Goal: Information Seeking & Learning: Check status

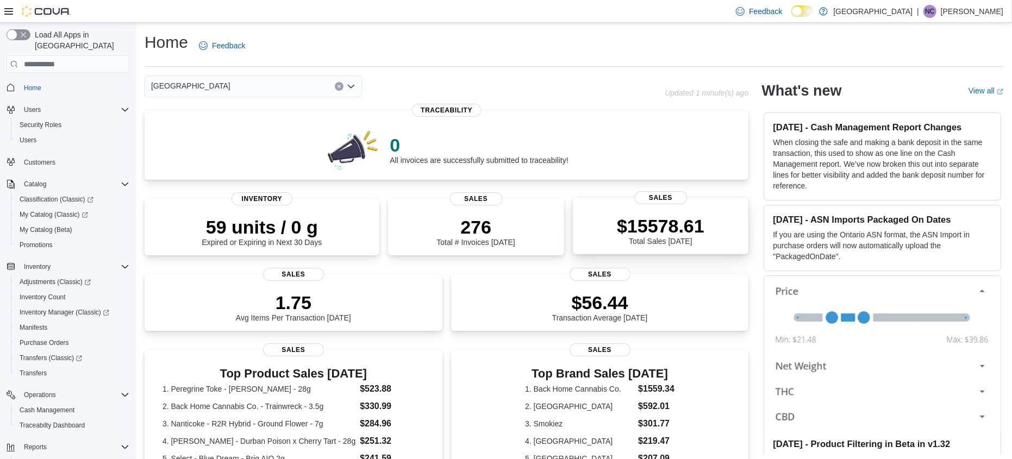
click at [674, 220] on p "$15578.61" at bounding box center [660, 226] width 87 height 22
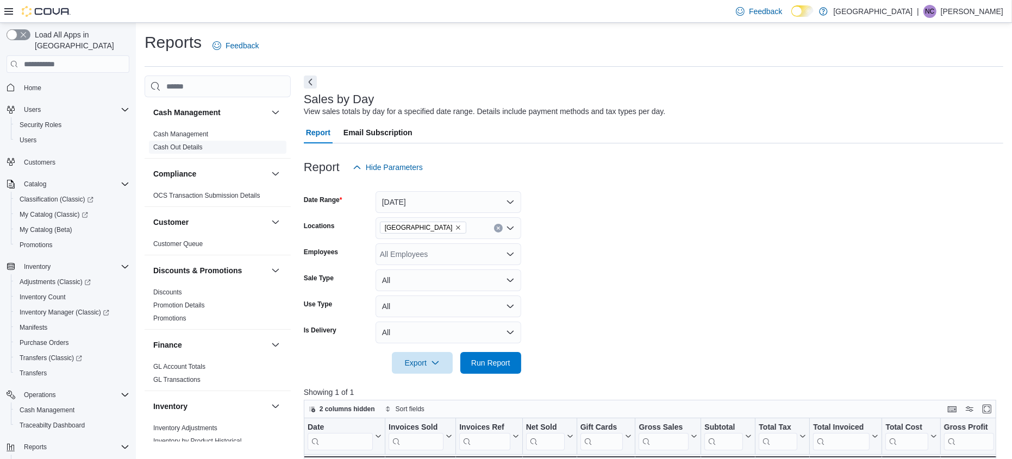
click at [174, 145] on link "Cash Out Details" at bounding box center [177, 147] width 49 height 8
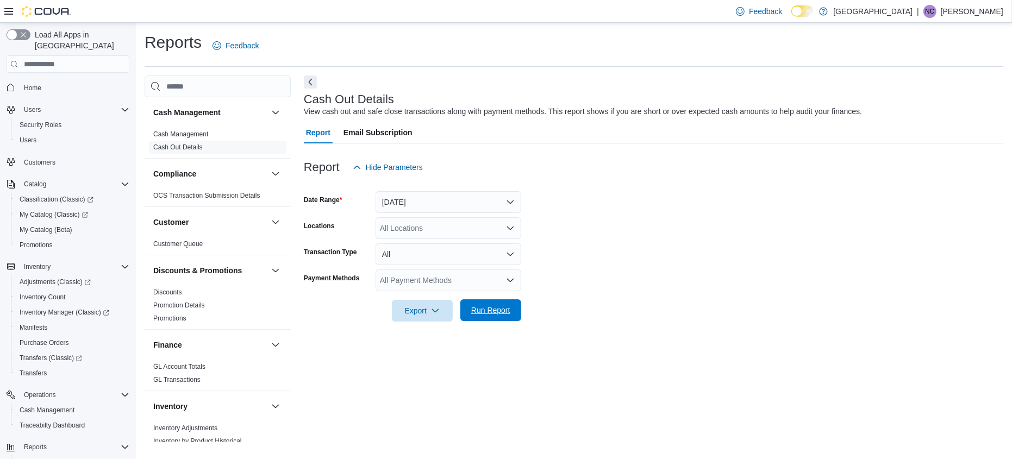
click at [499, 314] on span "Run Report" at bounding box center [490, 310] width 39 height 11
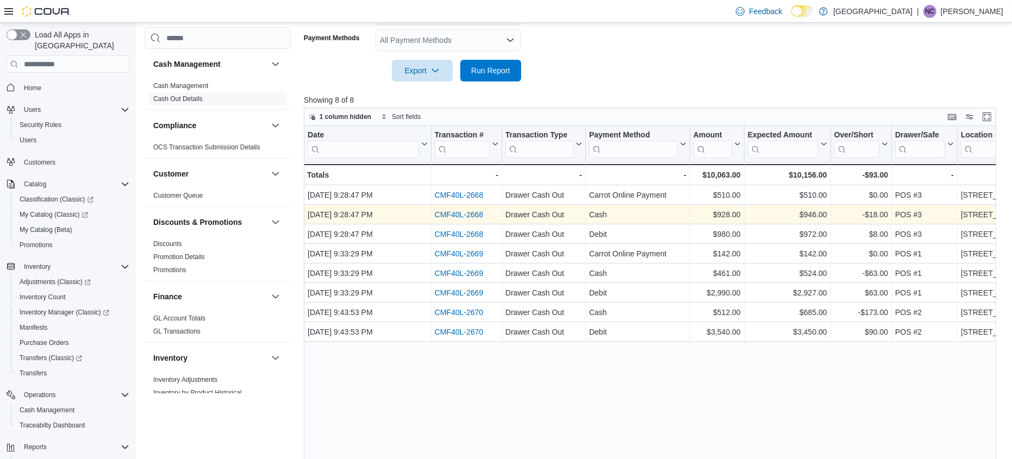
scroll to position [239, 0]
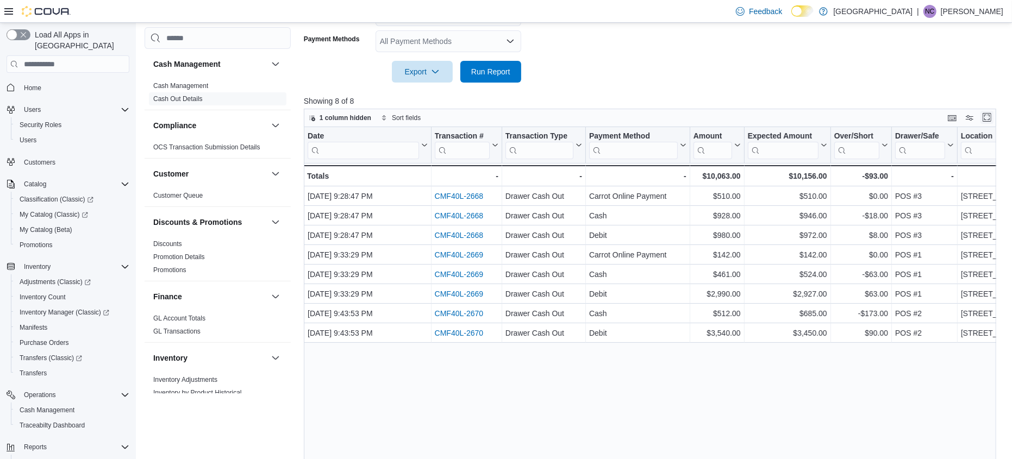
click at [983, 120] on button "Enter fullscreen" at bounding box center [986, 117] width 13 height 13
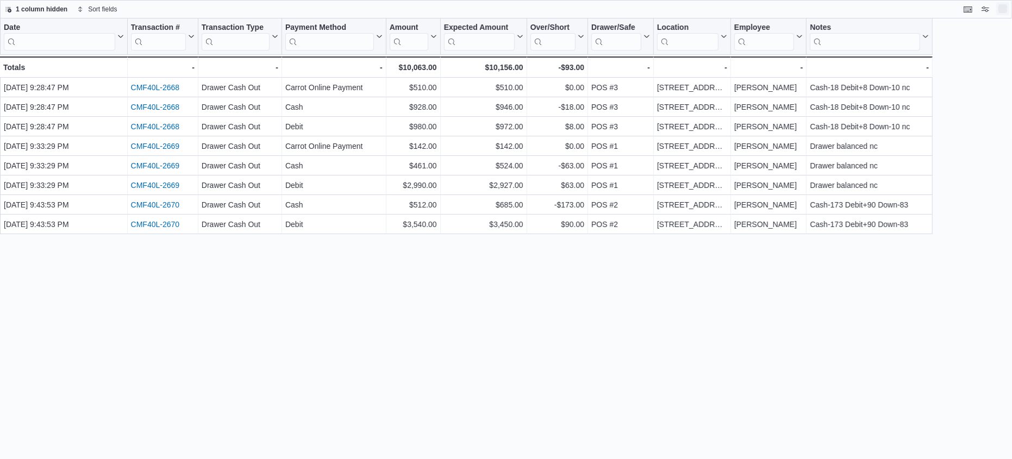
scroll to position [0, 0]
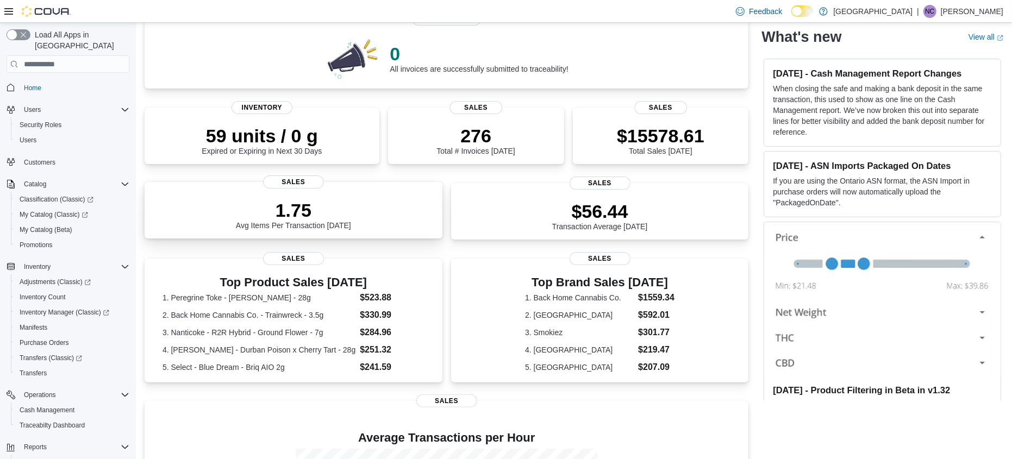
scroll to position [104, 0]
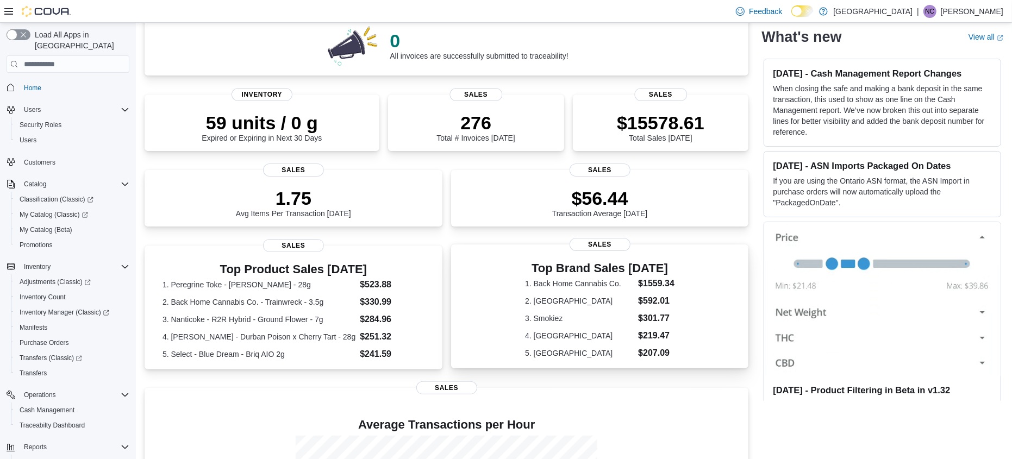
click at [593, 241] on span "Sales" at bounding box center [600, 244] width 61 height 13
